Goal: Transaction & Acquisition: Purchase product/service

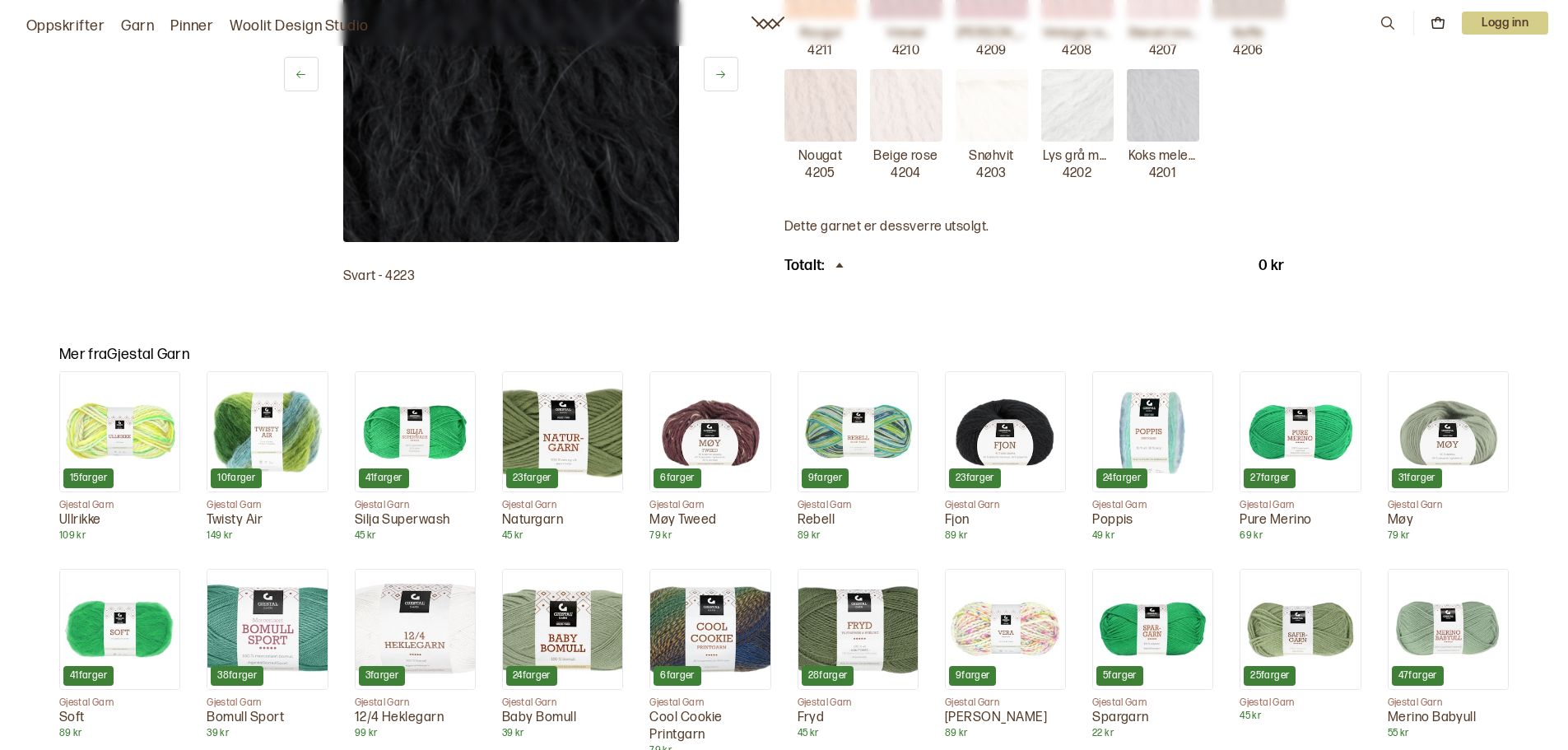
scroll to position [988, 0]
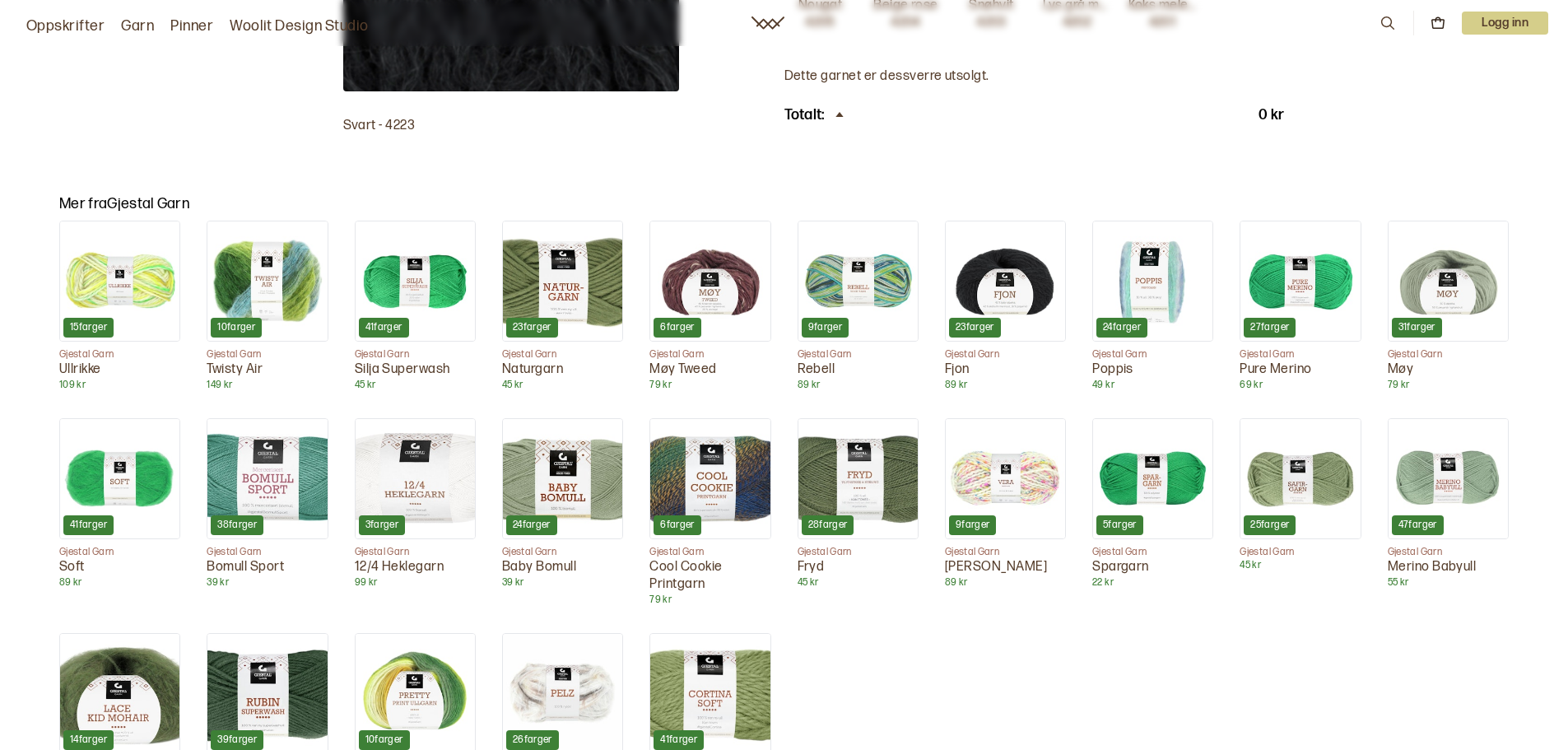
click at [994, 253] on img at bounding box center [1005, 281] width 120 height 120
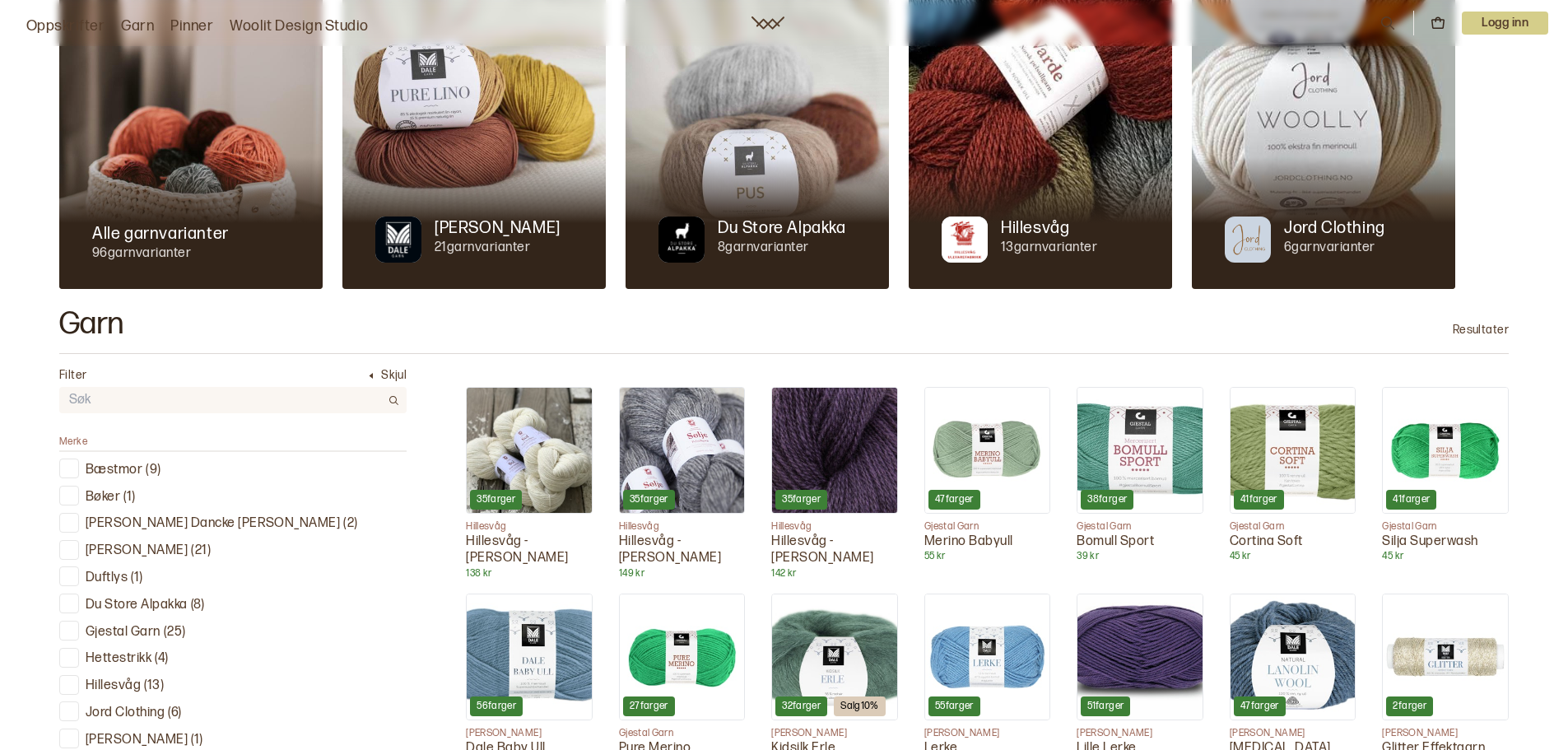
scroll to position [247, 0]
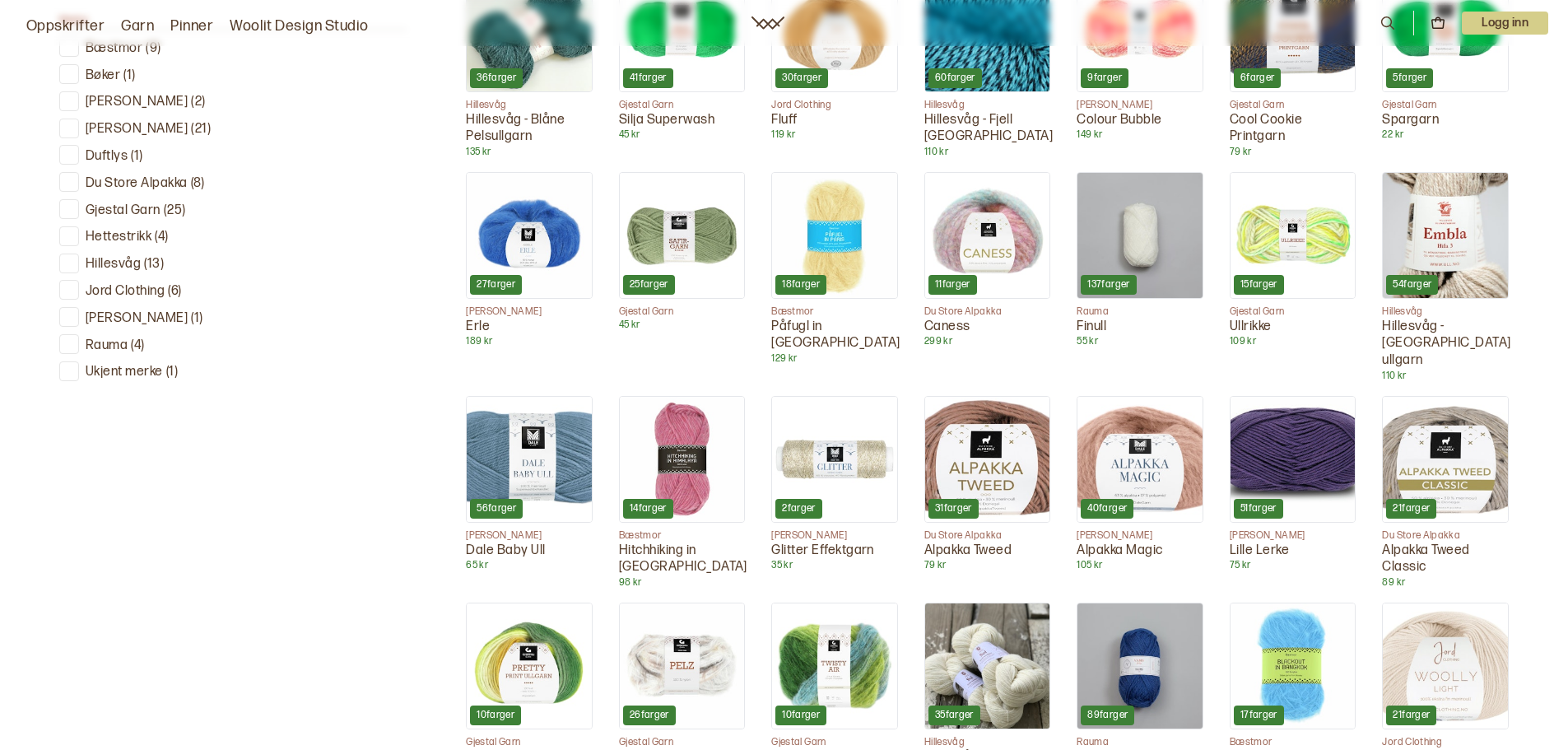
scroll to position [659, 0]
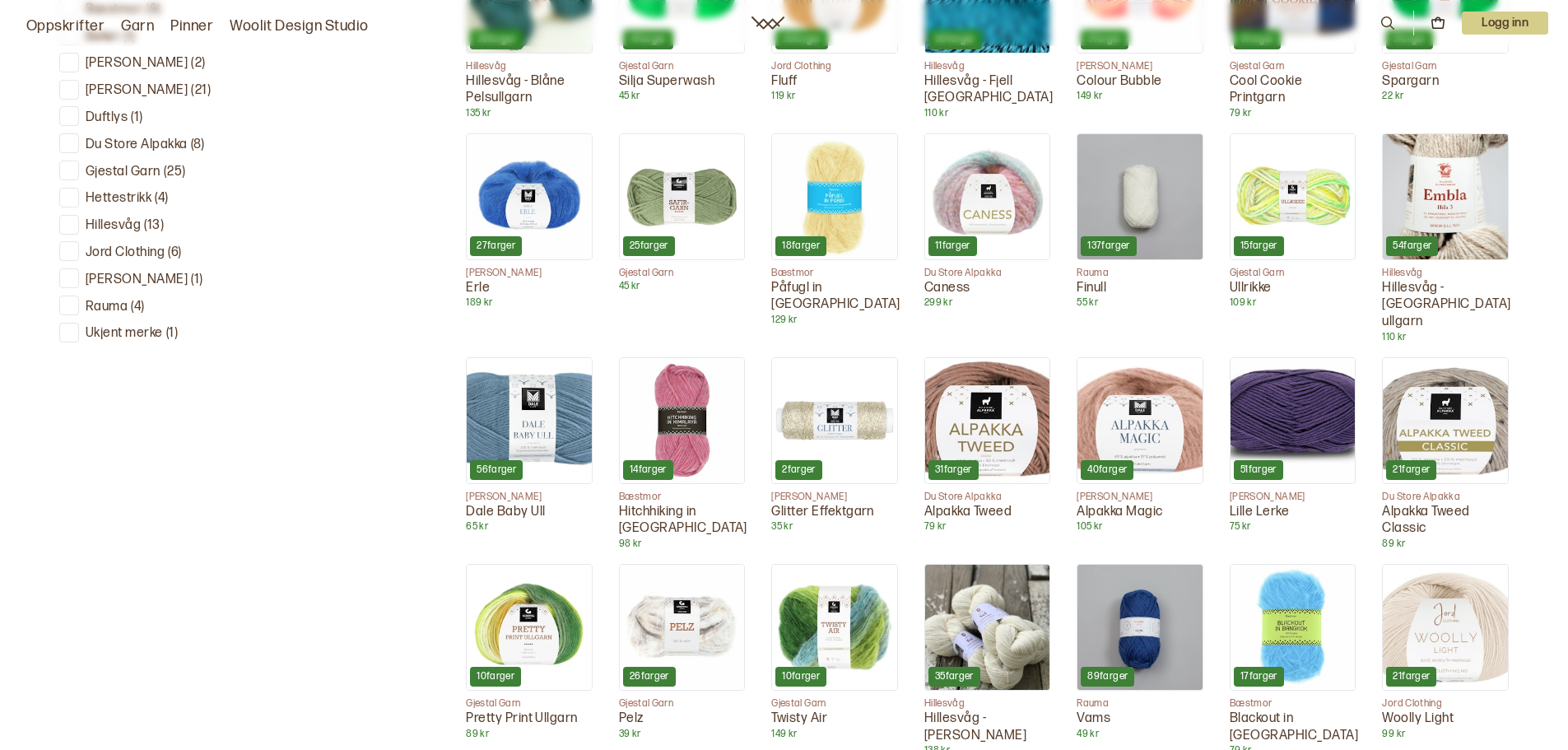
click at [1137, 412] on img at bounding box center [1140, 421] width 125 height 125
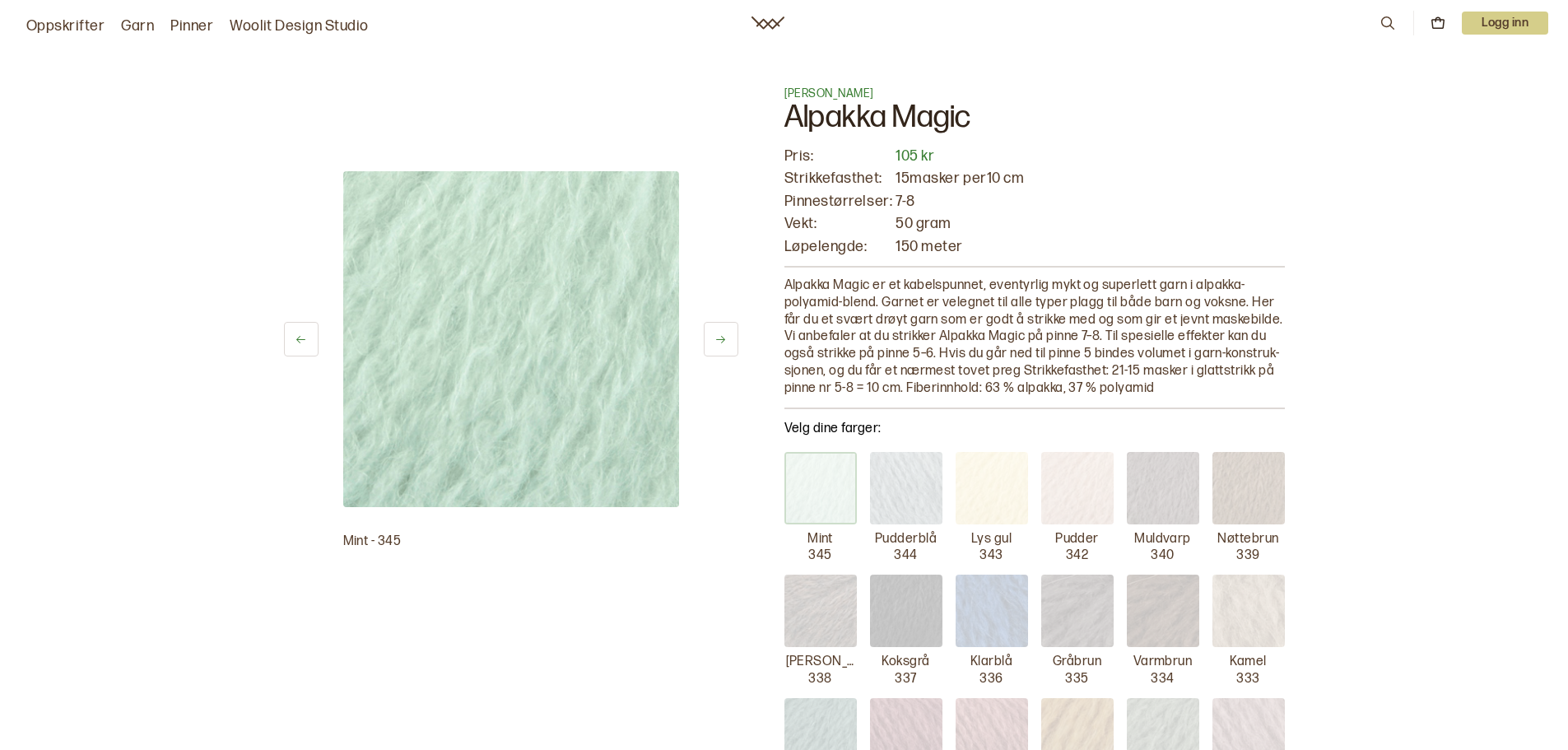
click at [1385, 20] on icon at bounding box center [1387, 23] width 18 height 18
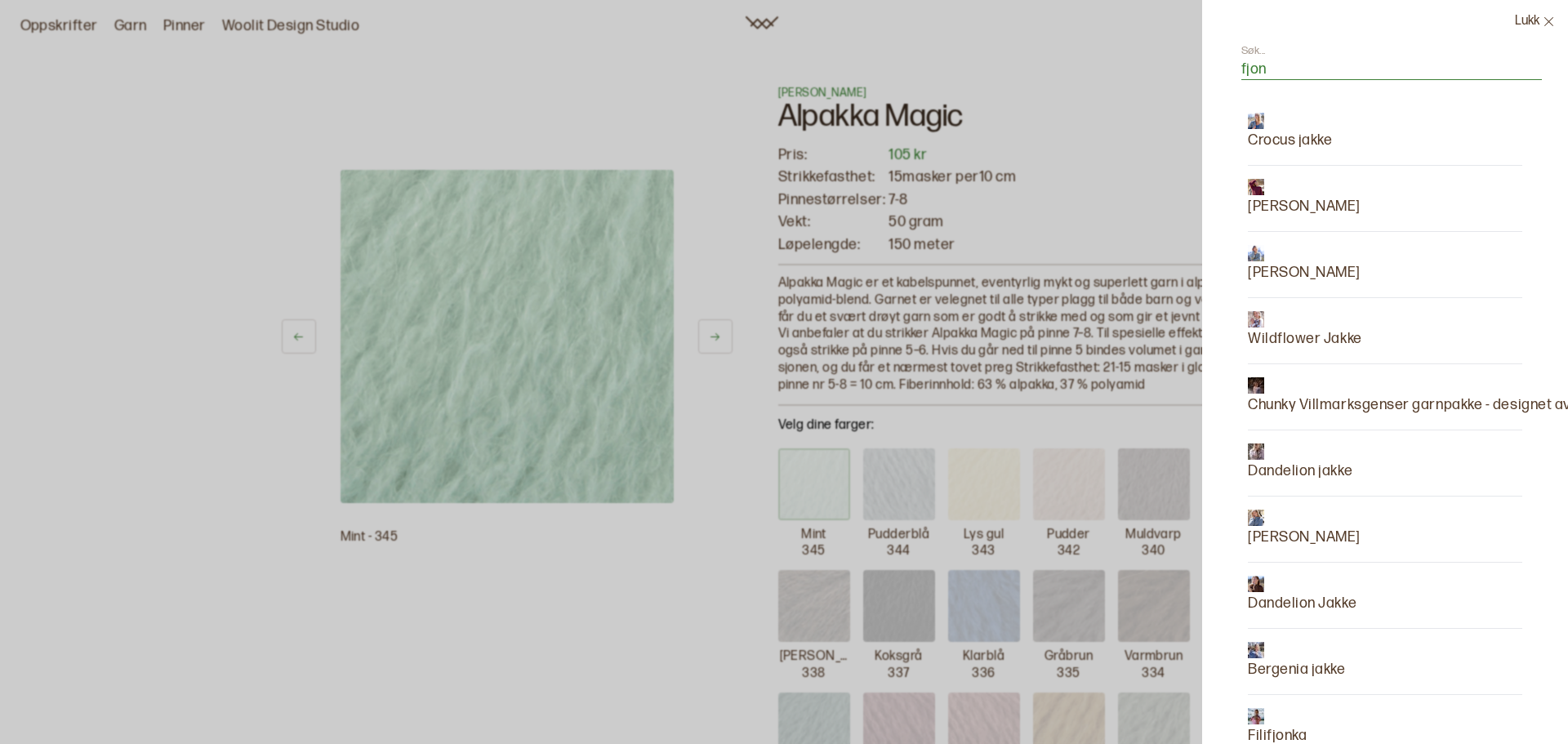
type input "fjon"
click at [1265, 267] on p "[PERSON_NAME]" at bounding box center [1304, 273] width 113 height 23
